Goal: Transaction & Acquisition: Purchase product/service

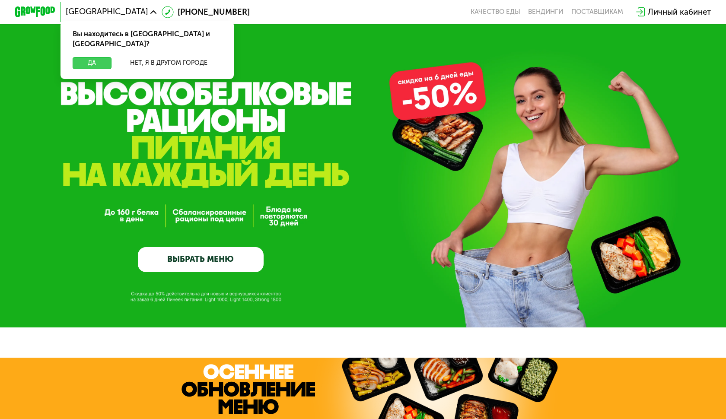
click at [98, 57] on button "Да" at bounding box center [92, 63] width 39 height 12
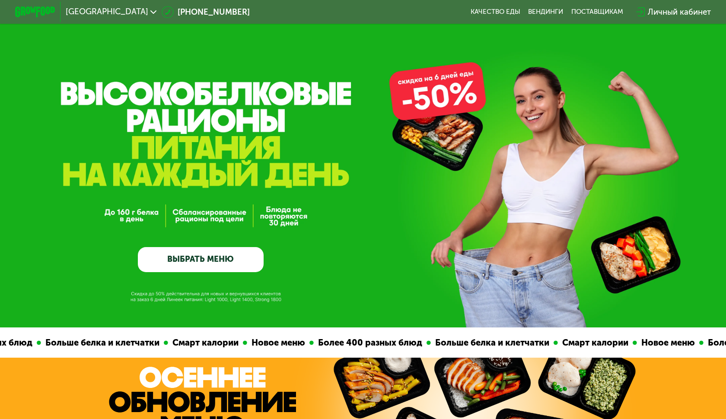
click at [150, 11] on icon at bounding box center [153, 12] width 6 height 6
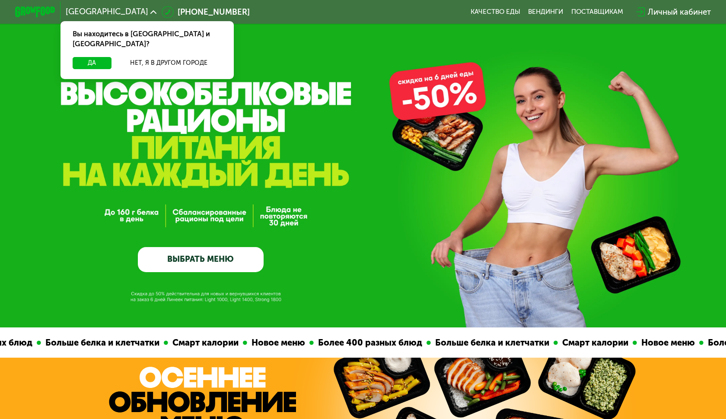
click at [313, 12] on div "[GEOGRAPHIC_DATA] Вы находитесь в [GEOGRAPHIC_DATA] и [GEOGRAPHIC_DATA]? Да Нет…" at bounding box center [362, 12] width 705 height 22
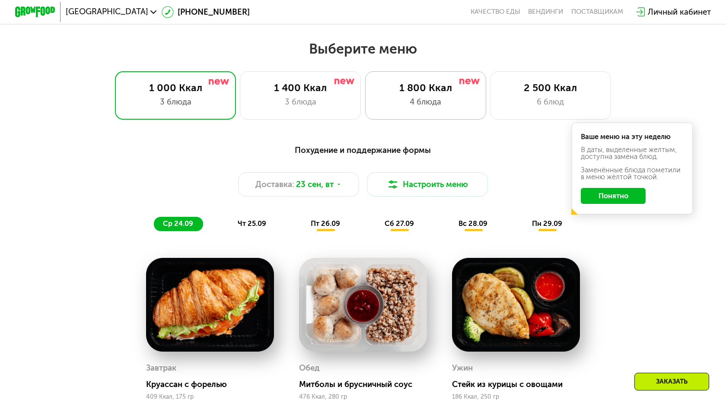
scroll to position [623, 0]
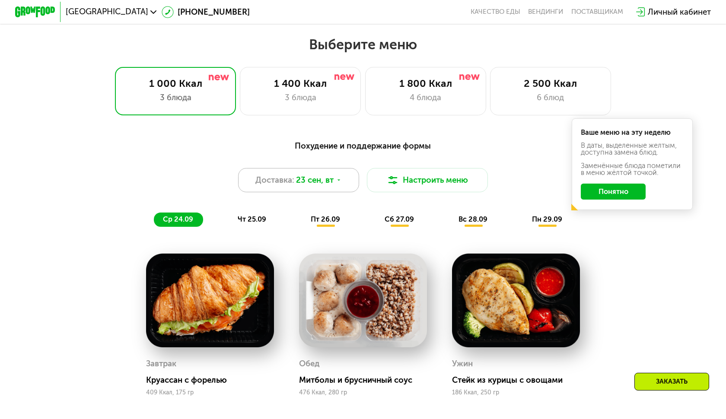
click at [336, 178] on icon at bounding box center [339, 180] width 6 height 6
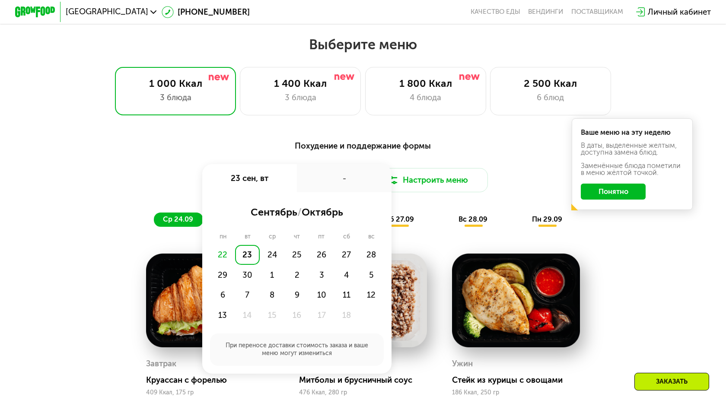
click at [466, 128] on div "Похудение и поддержание формы Доставка: [DATE] сен, вт - сентябрь / октябрь пн …" at bounding box center [363, 350] width 726 height 451
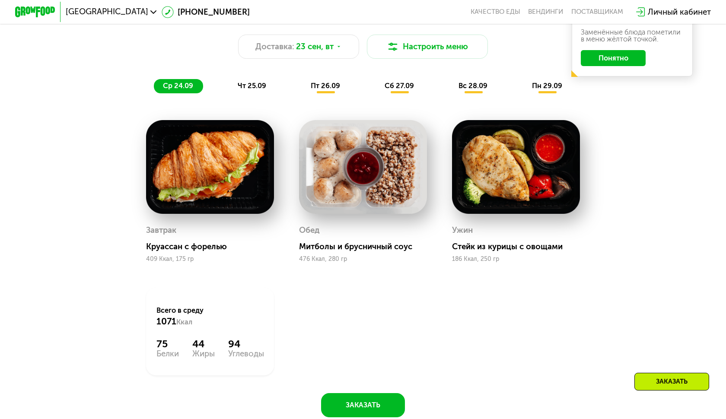
scroll to position [719, 0]
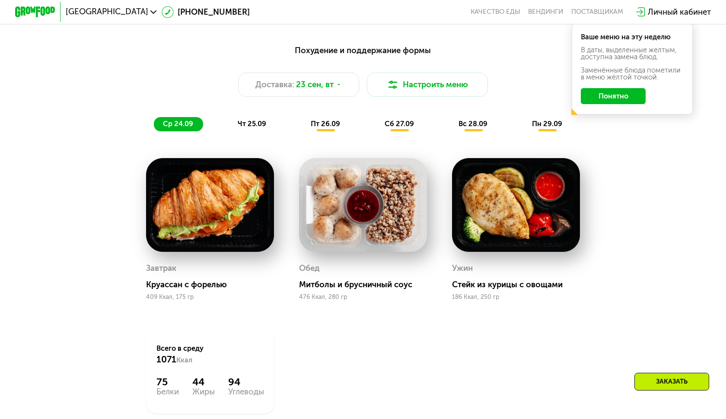
click at [266, 124] on span "чт 25.09" at bounding box center [252, 124] width 29 height 8
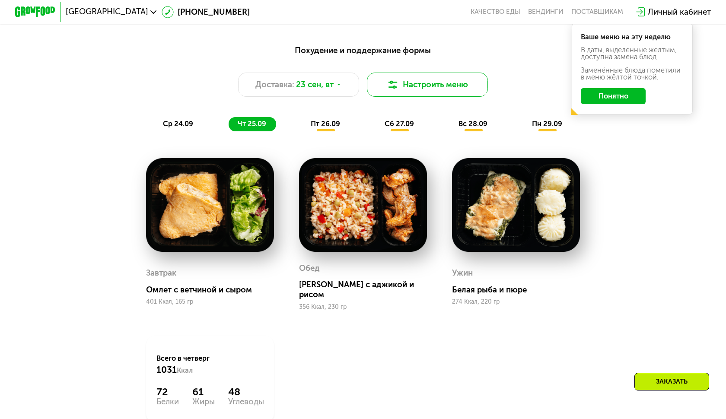
click at [465, 76] on button "Настроить меню" at bounding box center [427, 85] width 121 height 24
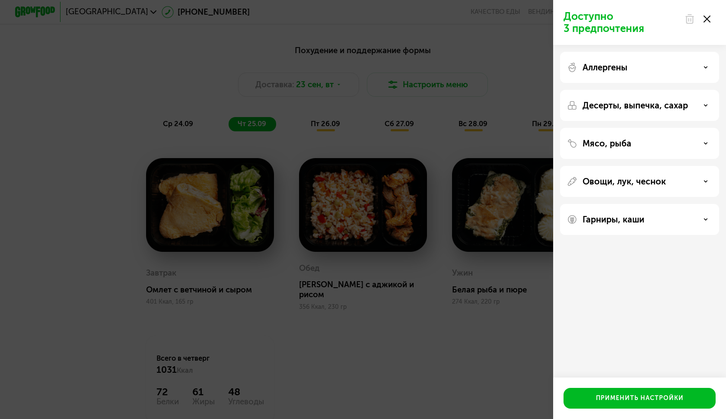
click at [705, 19] on icon at bounding box center [706, 19] width 7 height 7
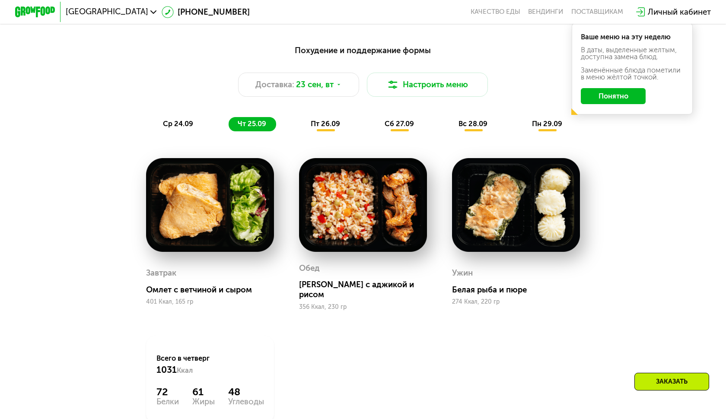
click at [333, 121] on span "пт 26.09" at bounding box center [325, 124] width 29 height 8
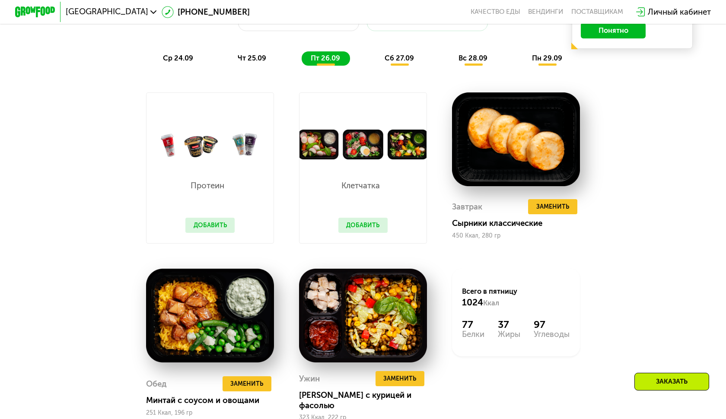
scroll to position [792, 0]
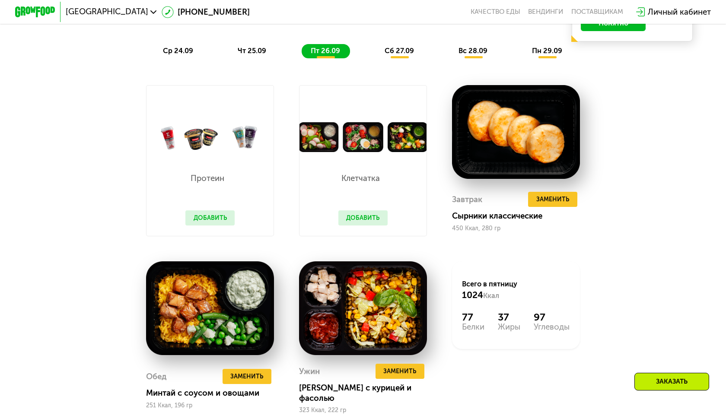
click at [397, 57] on div "сб 27.09" at bounding box center [399, 51] width 48 height 14
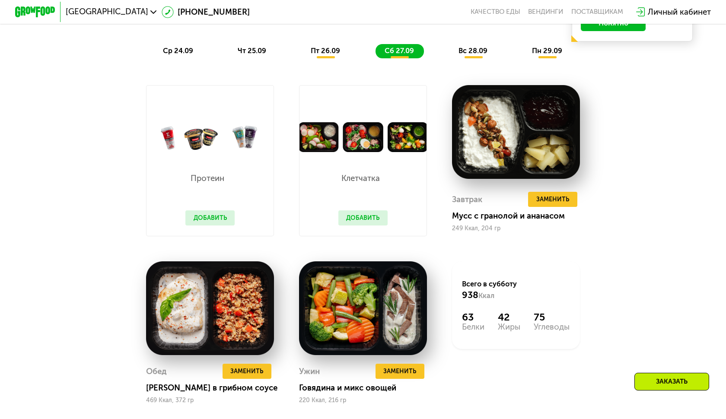
click at [473, 53] on span "вс 28.09" at bounding box center [472, 51] width 29 height 8
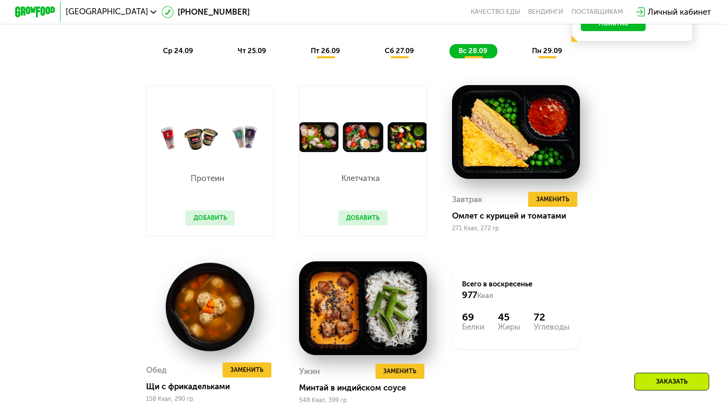
click at [545, 48] on span "пн 29.09" at bounding box center [547, 51] width 30 height 8
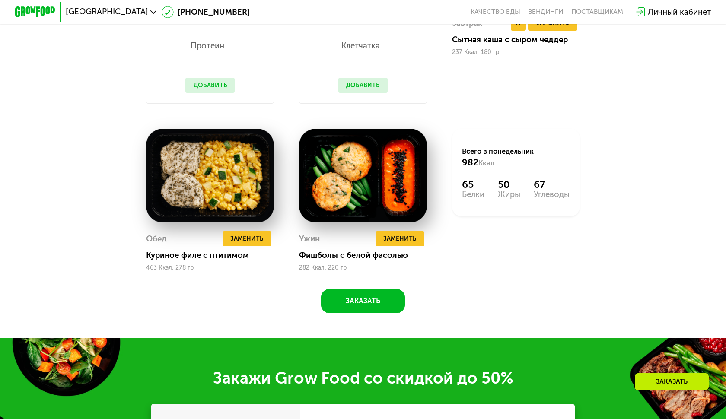
scroll to position [1223, 0]
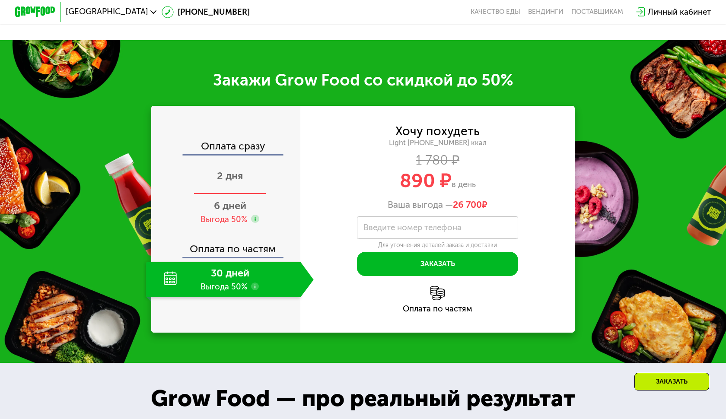
click at [225, 175] on span "2 дня" at bounding box center [230, 176] width 26 height 12
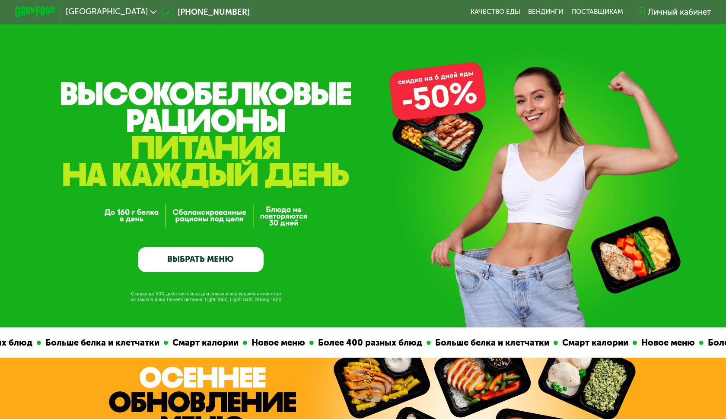
scroll to position [0, 0]
click at [213, 264] on link "ВЫБРАТЬ МЕНЮ" at bounding box center [201, 259] width 126 height 25
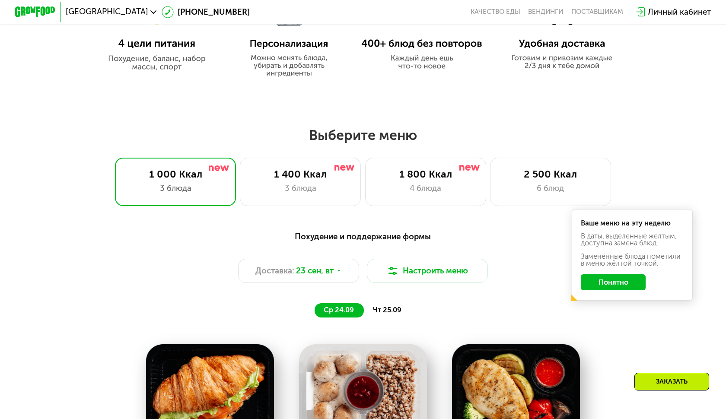
scroll to position [635, 0]
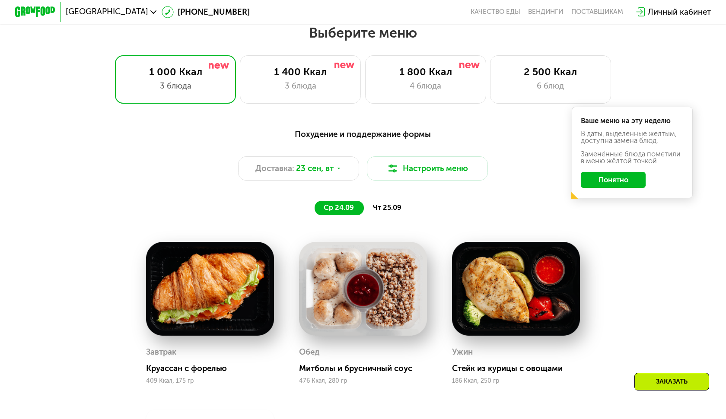
click at [564, 11] on div "Качество еды [PERSON_NAME] поставщикам" at bounding box center [550, 12] width 161 height 8
click at [539, 13] on link "Вендинги" at bounding box center [545, 12] width 35 height 8
click at [535, 84] on div "6 блюд" at bounding box center [550, 86] width 100 height 12
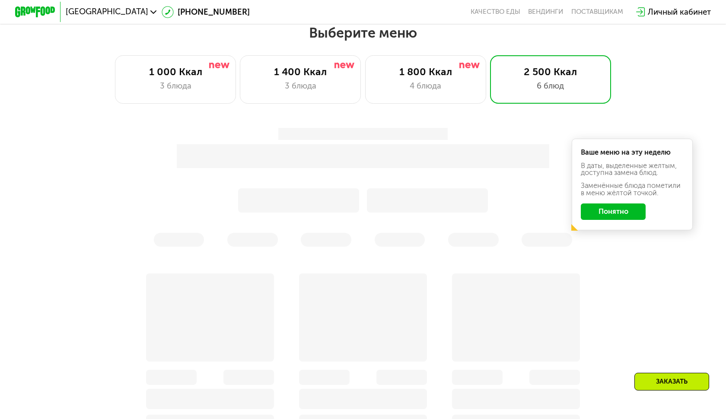
click at [602, 214] on button "Понятно" at bounding box center [613, 211] width 65 height 16
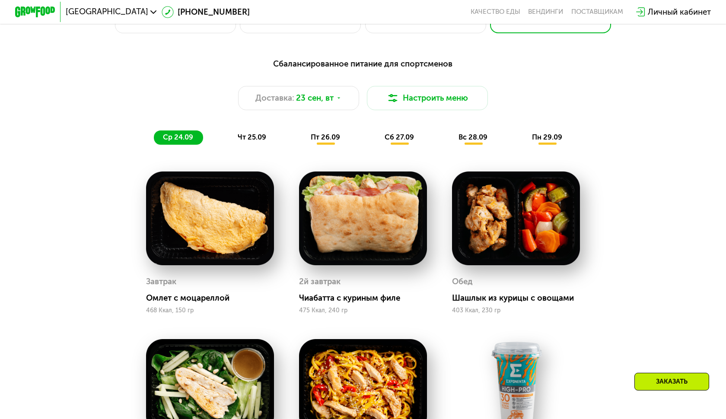
scroll to position [676, 0]
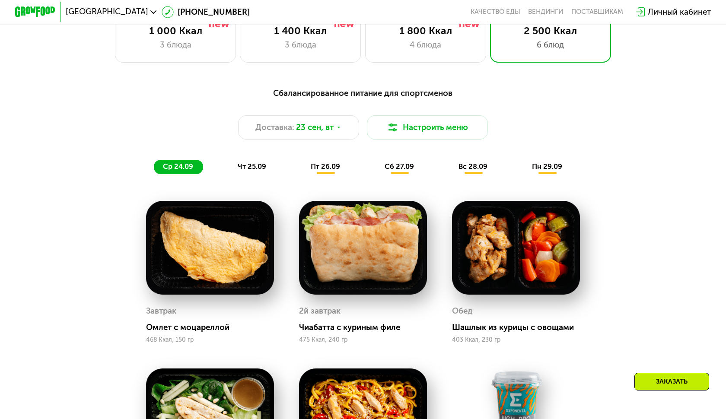
click at [254, 165] on span "чт 25.09" at bounding box center [252, 166] width 29 height 8
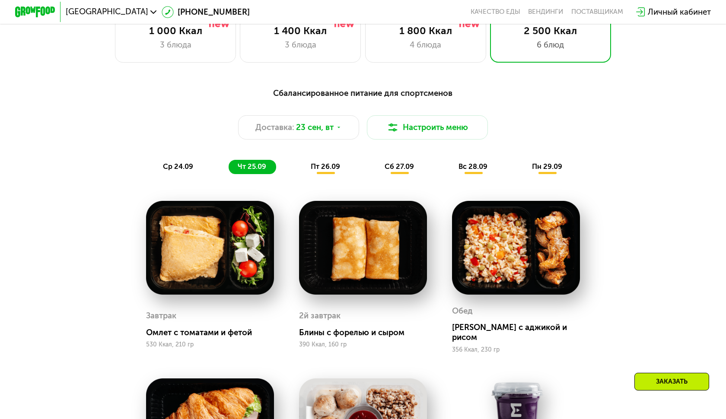
click at [323, 170] on span "пт 26.09" at bounding box center [325, 166] width 29 height 8
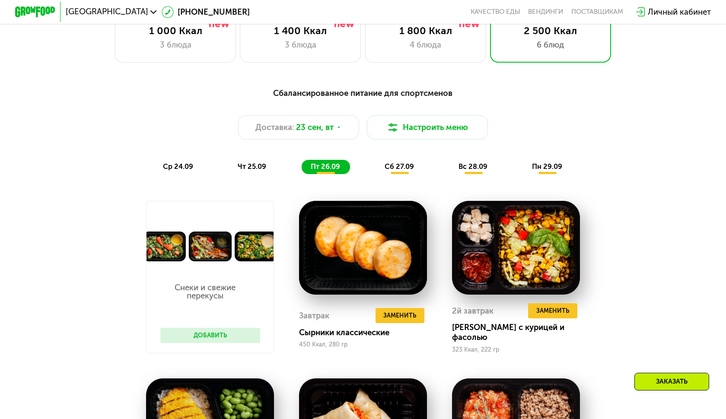
click at [401, 168] on span "сб 27.09" at bounding box center [398, 166] width 29 height 8
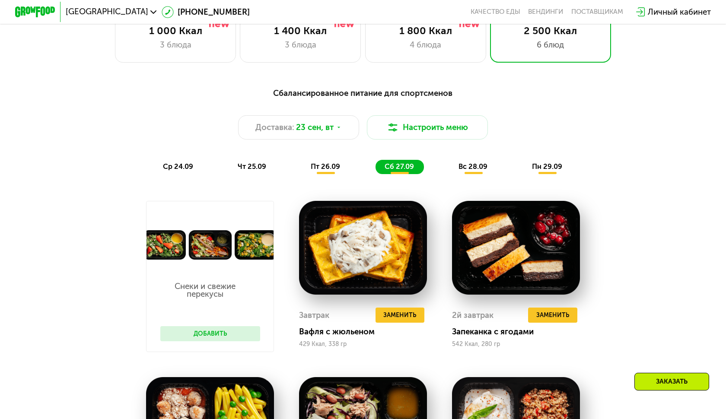
click at [467, 171] on span "вс 28.09" at bounding box center [472, 166] width 29 height 8
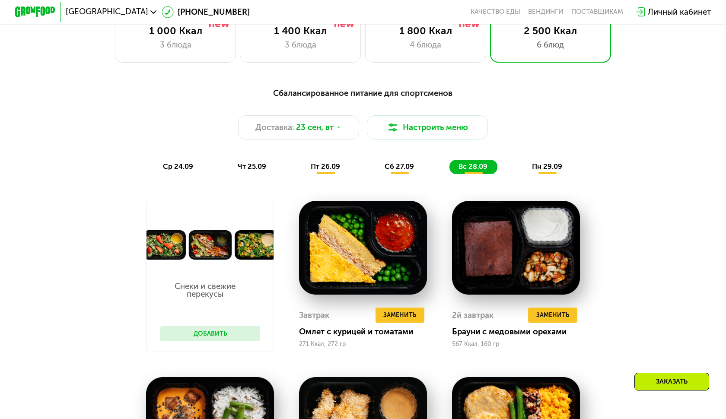
click at [545, 172] on div "пн 29.09" at bounding box center [547, 167] width 49 height 14
